Goal: Information Seeking & Learning: Learn about a topic

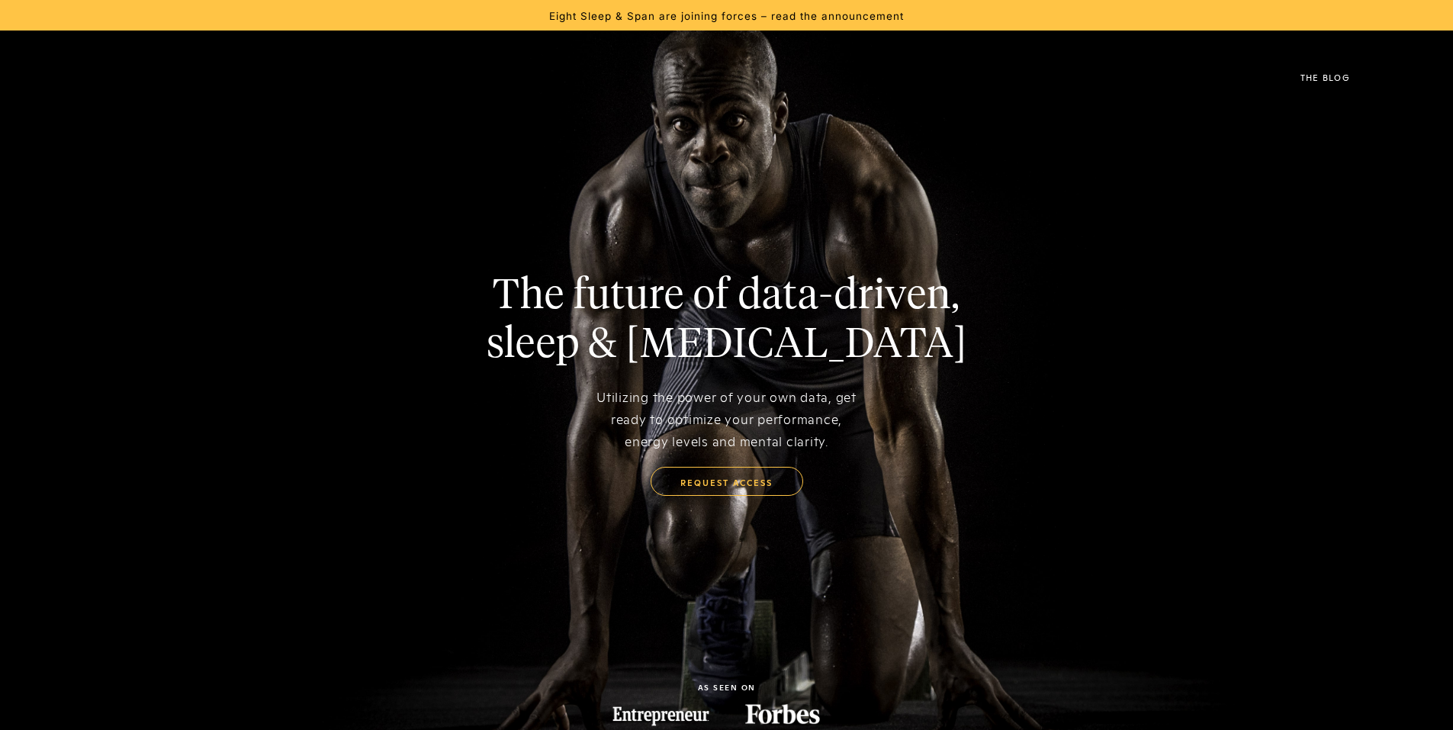
click at [1355, 72] on link "The Blog" at bounding box center [1325, 76] width 95 height 61
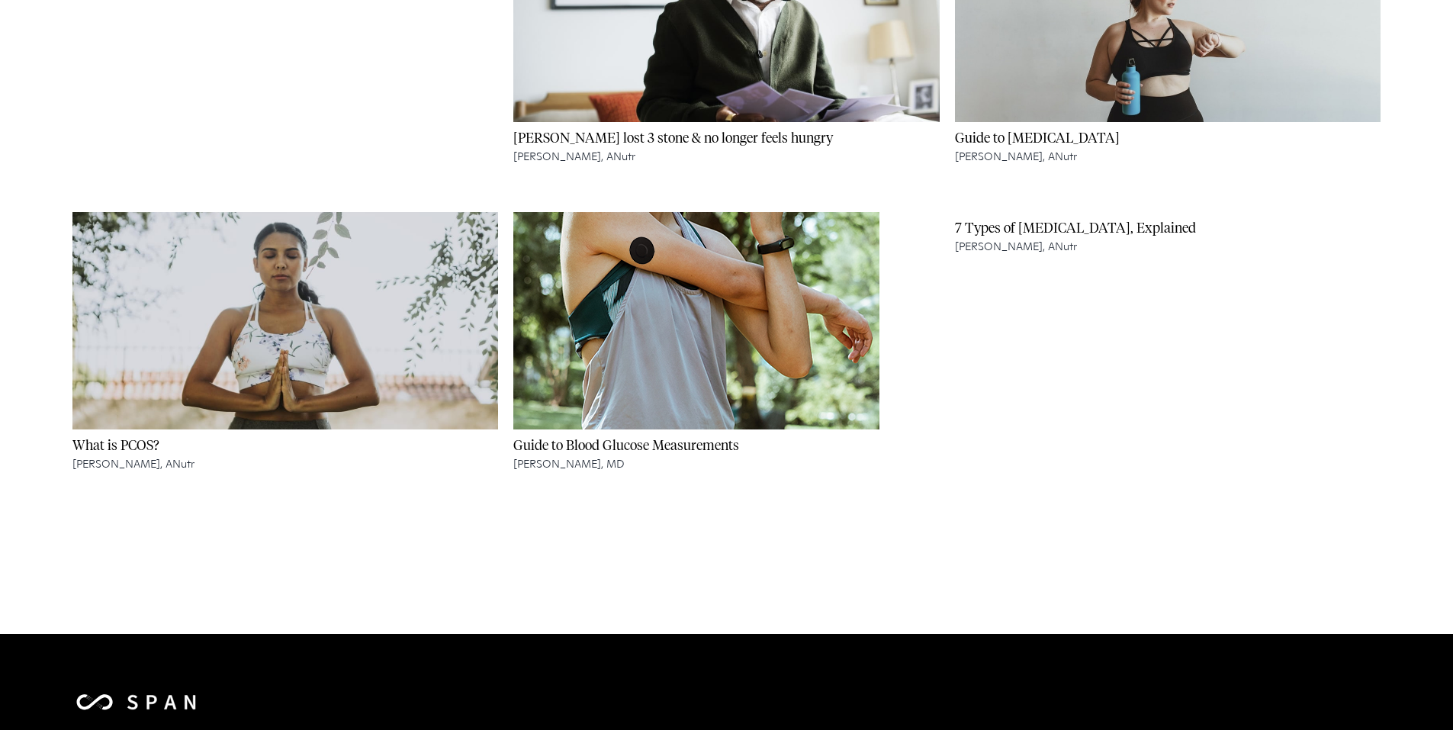
scroll to position [4407, 0]
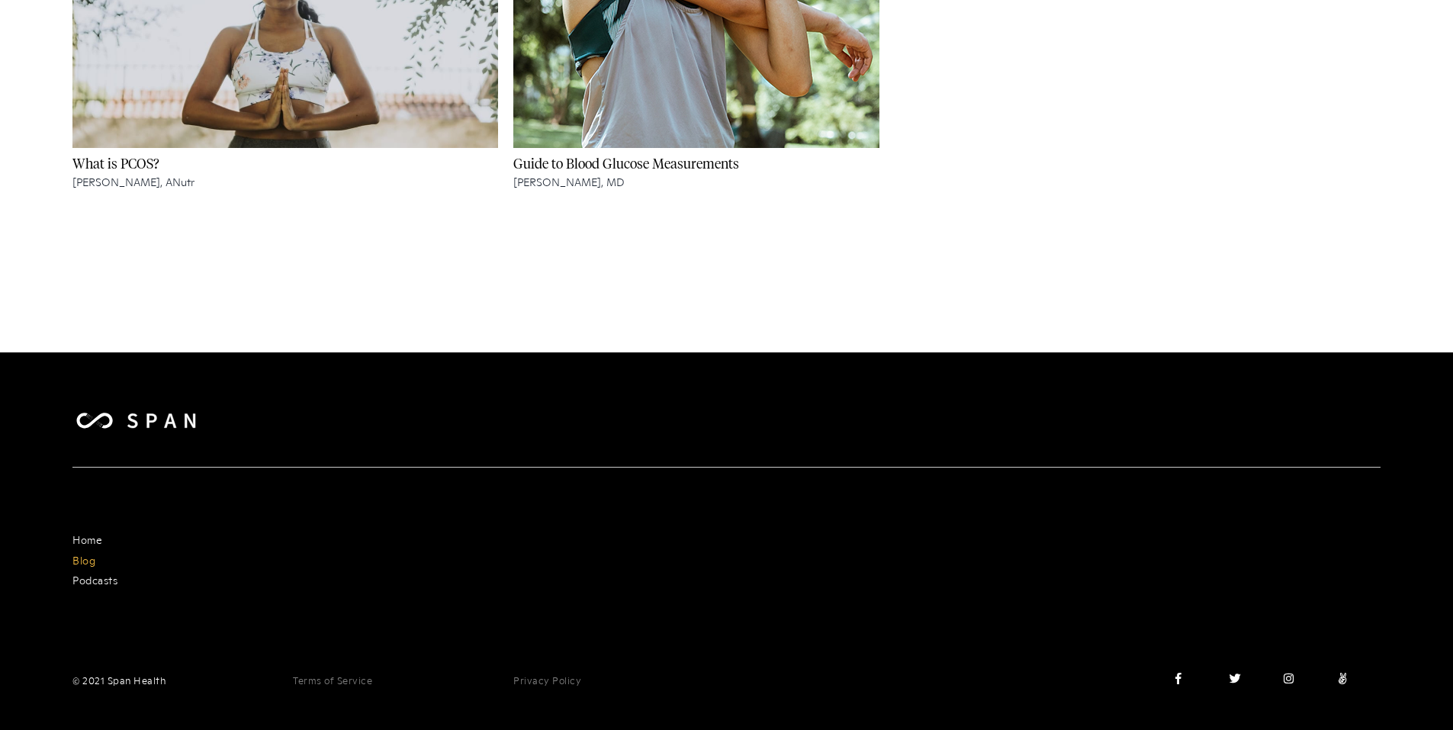
click at [141, 681] on div "© 2021 Span Health" at bounding box center [174, 680] width 205 height 15
click at [155, 416] on img at bounding box center [135, 420] width 127 height 21
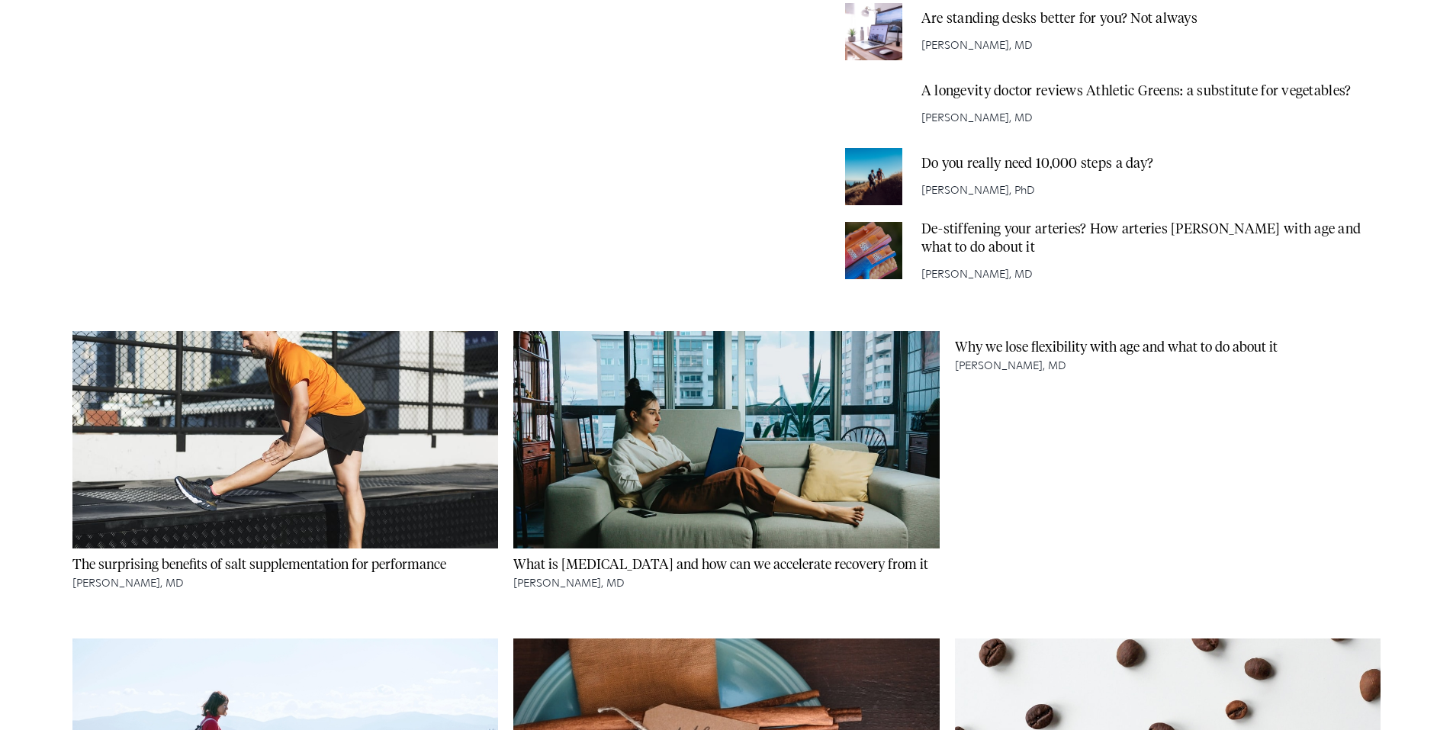
scroll to position [0, 0]
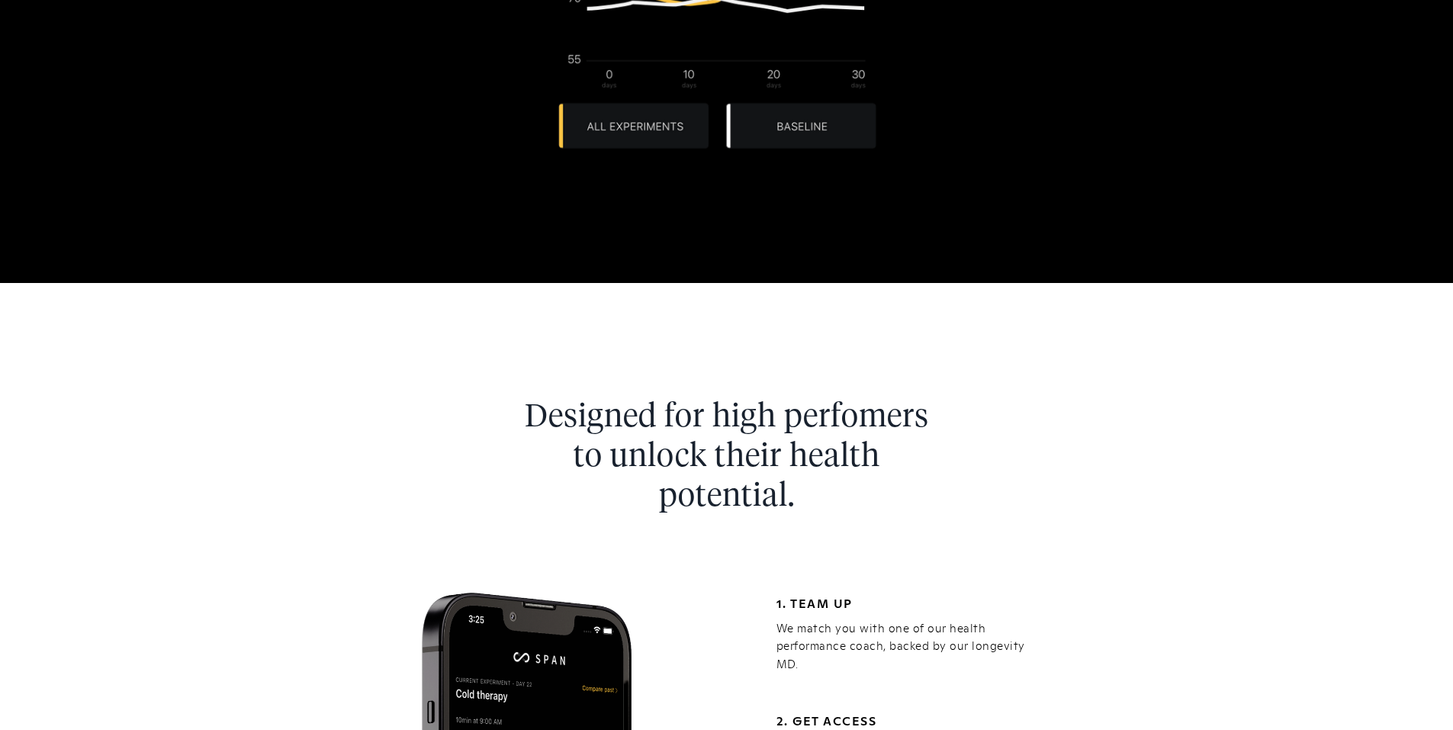
scroll to position [1537, 0]
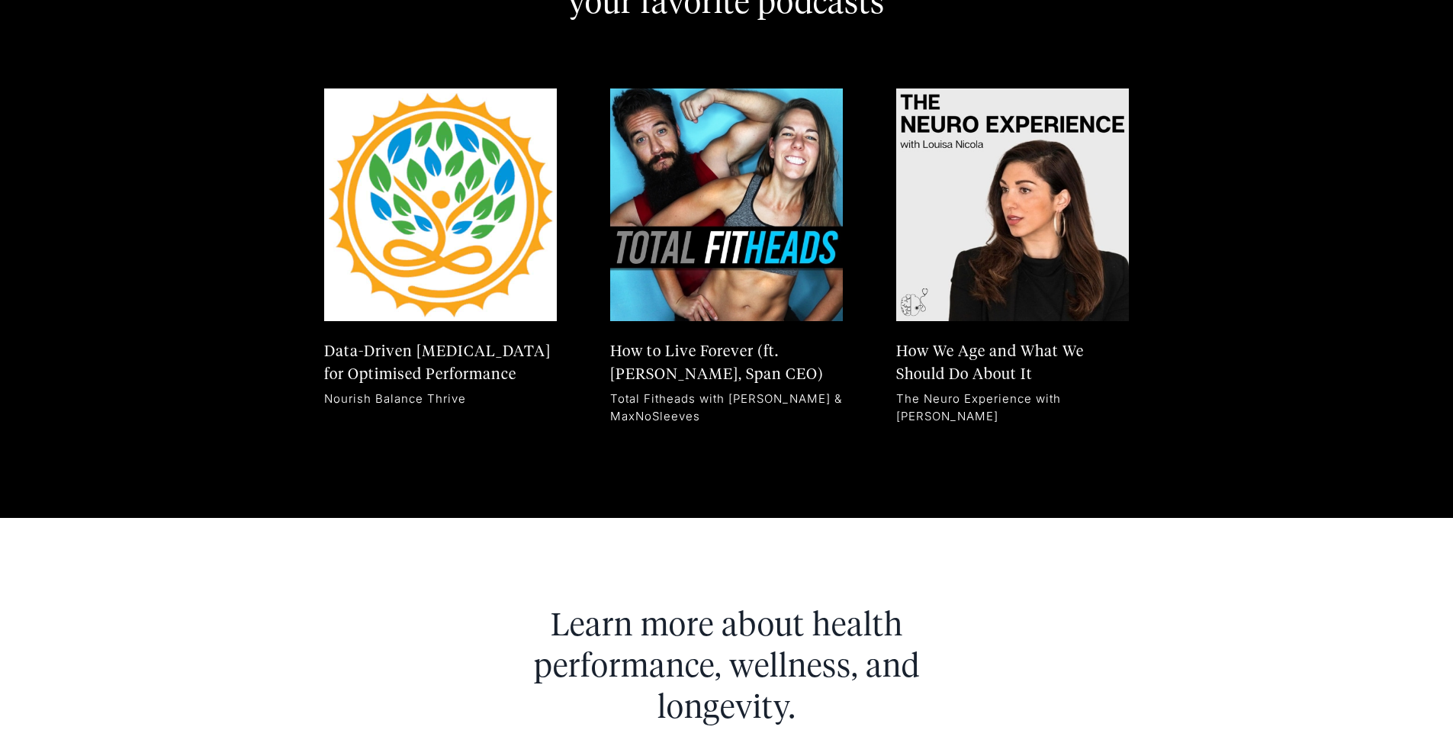
scroll to position [8277, 0]
